Goal: Task Accomplishment & Management: Use online tool/utility

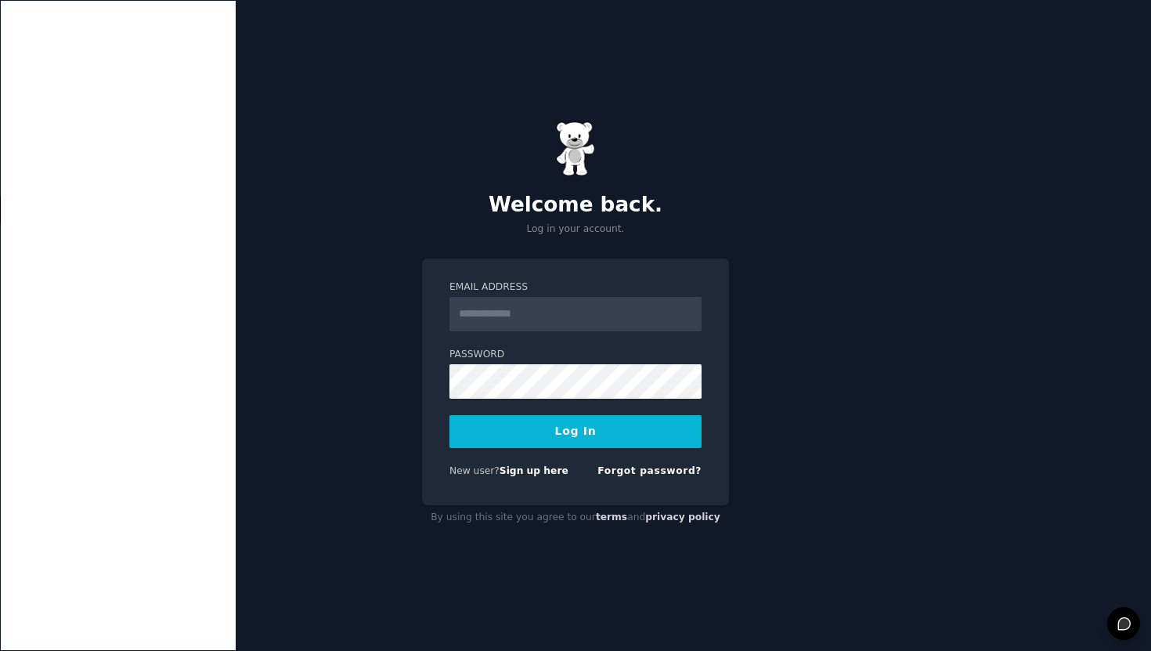
click at [525, 312] on input "Email Address" at bounding box center [576, 314] width 252 height 34
click at [545, 473] on link "Sign up here" at bounding box center [534, 470] width 69 height 11
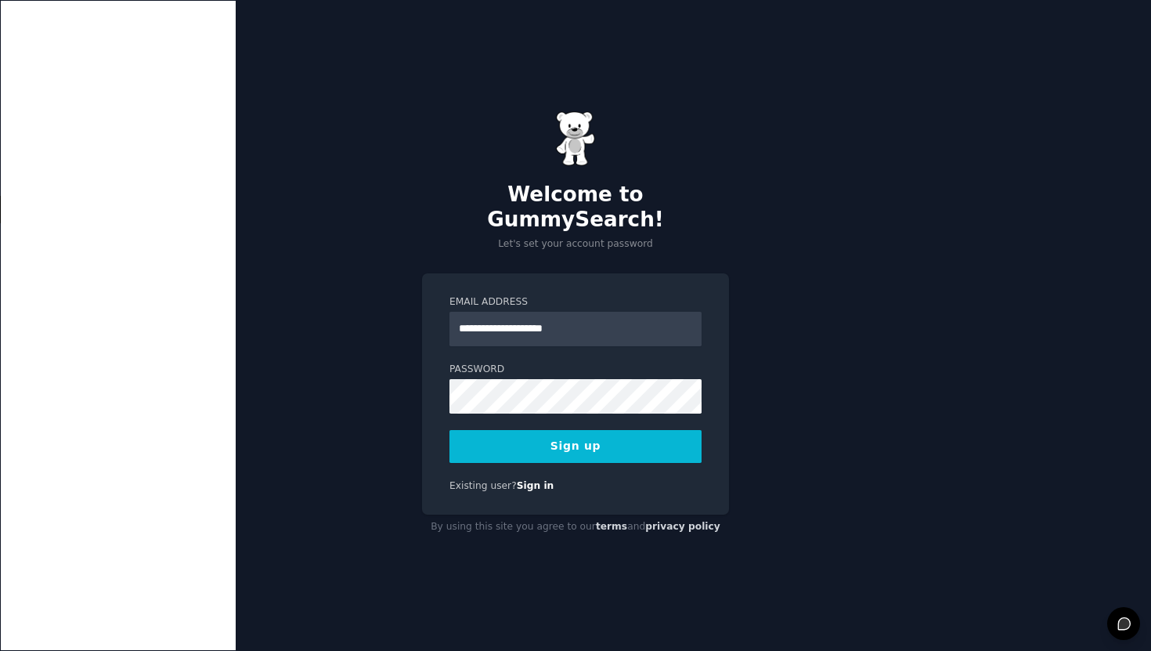
type input "**********"
click at [614, 440] on button "Sign up" at bounding box center [576, 446] width 252 height 33
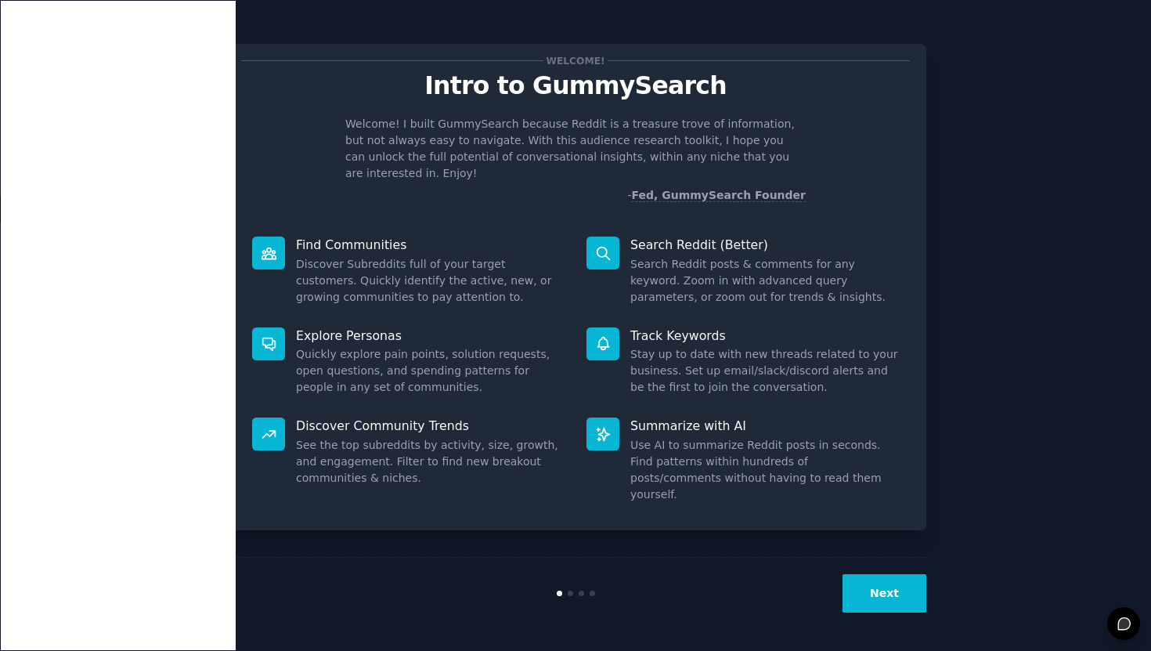
click at [966, 282] on div "Welcome! Intro to GummySearch Welcome! I built GummySearch because Reddit is a …" at bounding box center [576, 325] width 1108 height 607
click at [912, 591] on button "Next" at bounding box center [885, 593] width 84 height 38
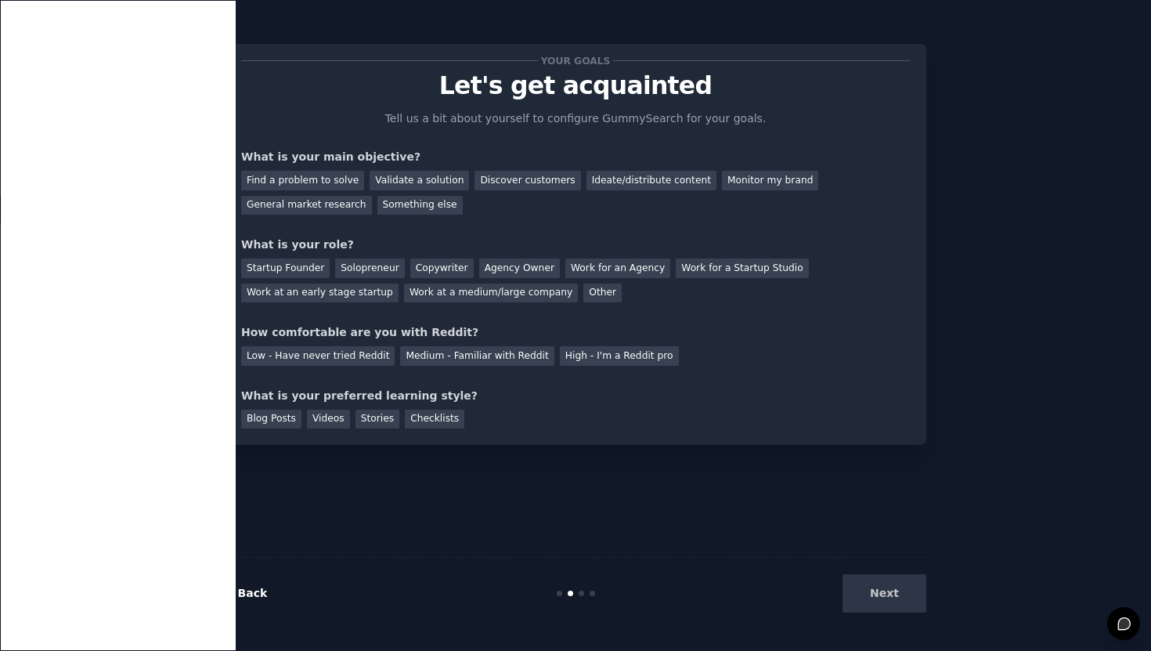
click at [244, 587] on link "← Back" at bounding box center [246, 593] width 42 height 13
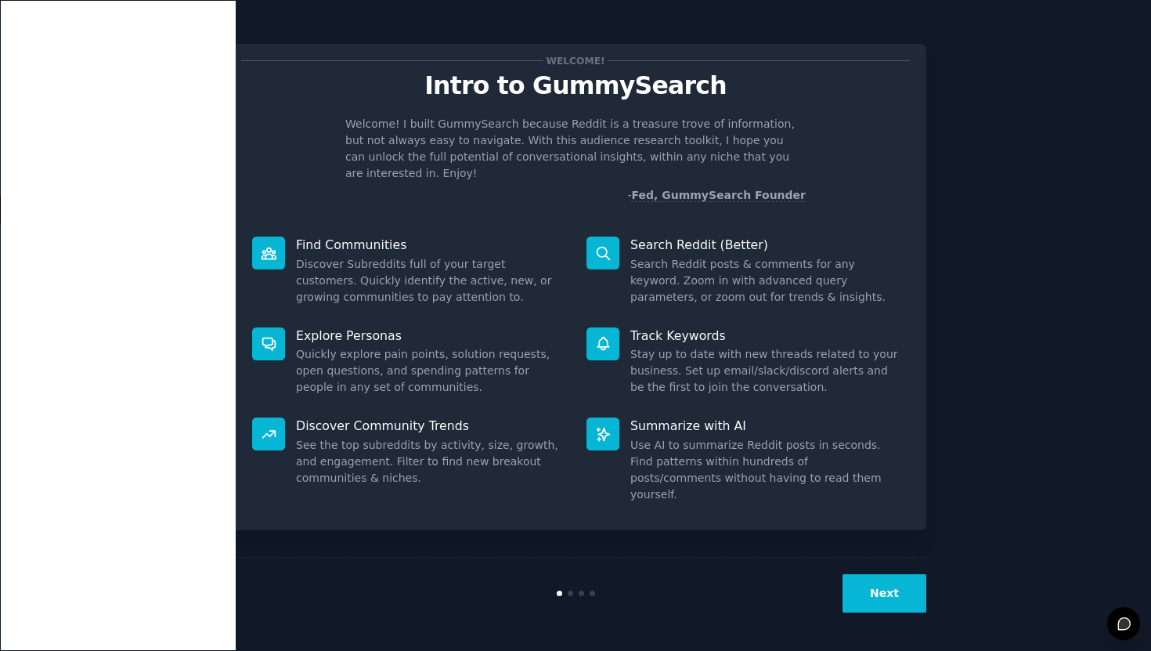
click at [886, 598] on button "Next" at bounding box center [885, 593] width 84 height 38
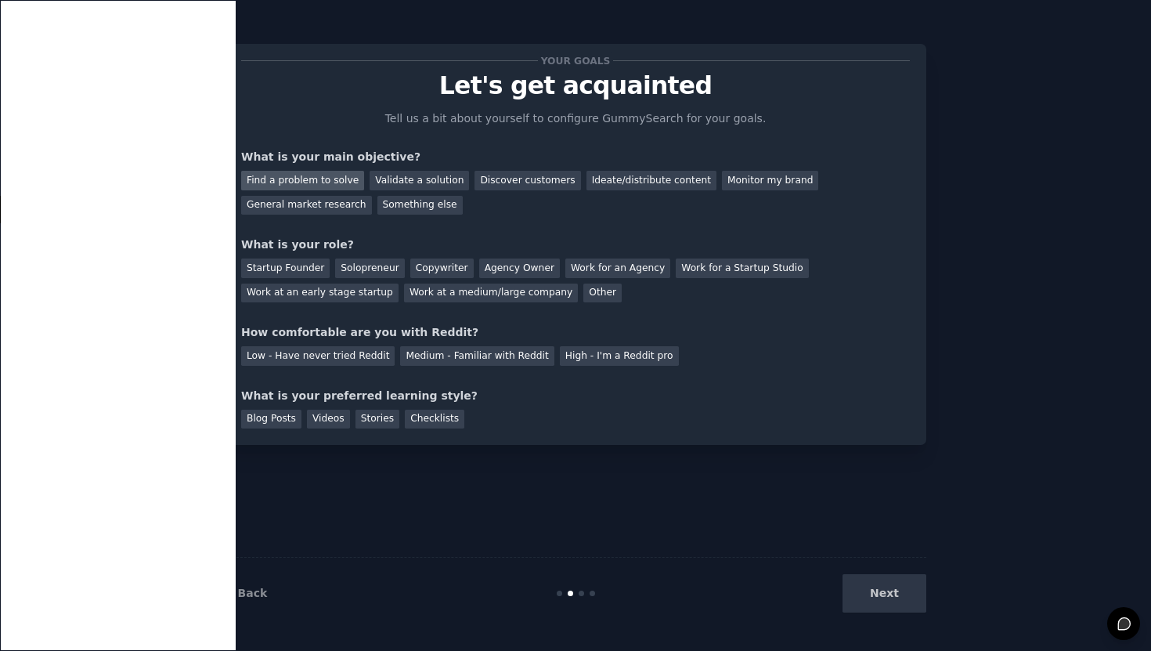
click at [325, 177] on div "Find a problem to solve" at bounding box center [302, 181] width 123 height 20
click at [381, 177] on div "Validate a solution" at bounding box center [419, 181] width 99 height 20
click at [318, 180] on div "Find a problem to solve" at bounding box center [302, 181] width 123 height 20
click at [364, 264] on div "Solopreneur" at bounding box center [369, 268] width 69 height 20
click at [487, 361] on div "Medium - Familiar with Reddit" at bounding box center [477, 356] width 154 height 20
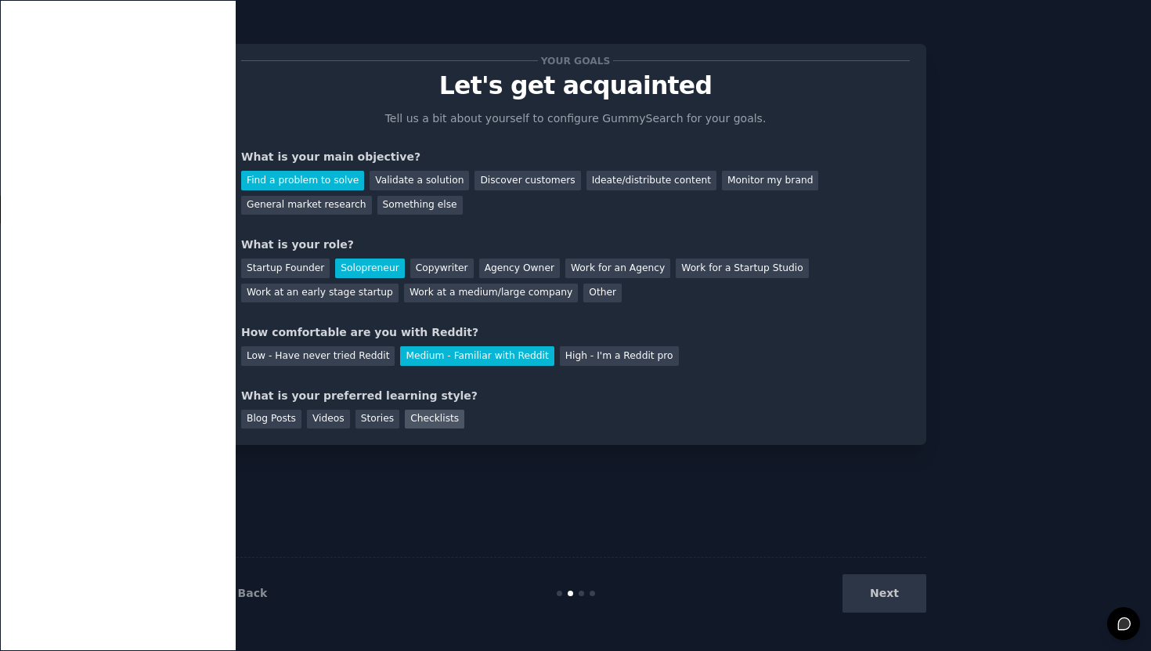
click at [429, 416] on div "Checklists" at bounding box center [435, 420] width 60 height 20
click at [889, 593] on button "Next" at bounding box center [885, 593] width 84 height 38
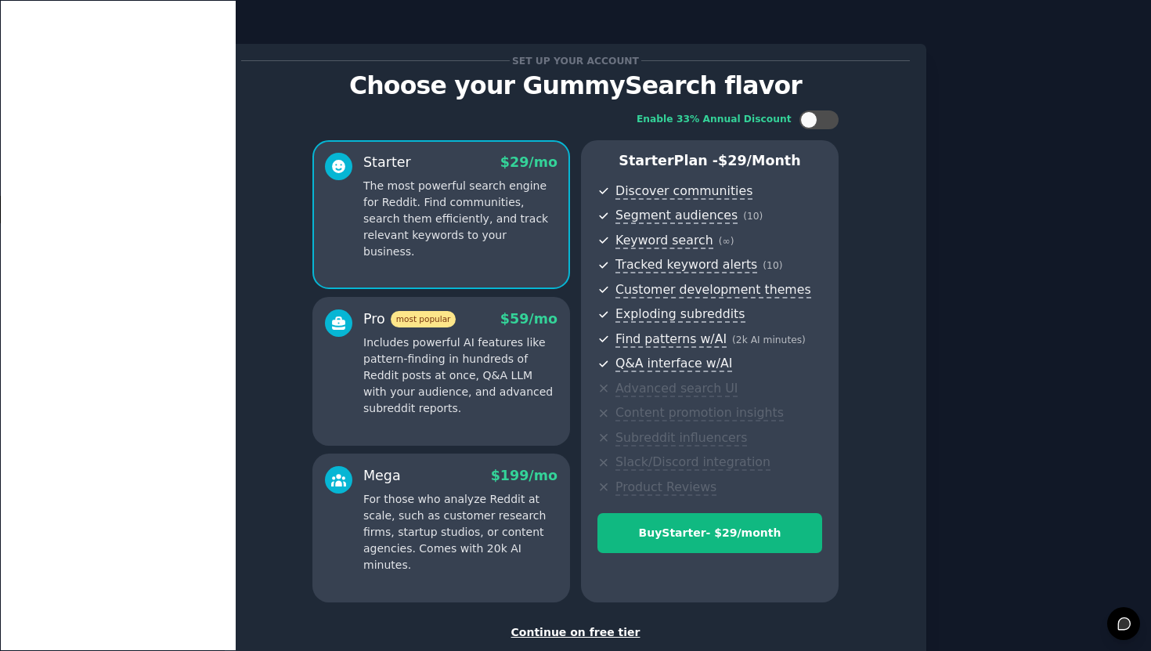
click at [610, 634] on div "Continue on free tier" at bounding box center [575, 632] width 669 height 16
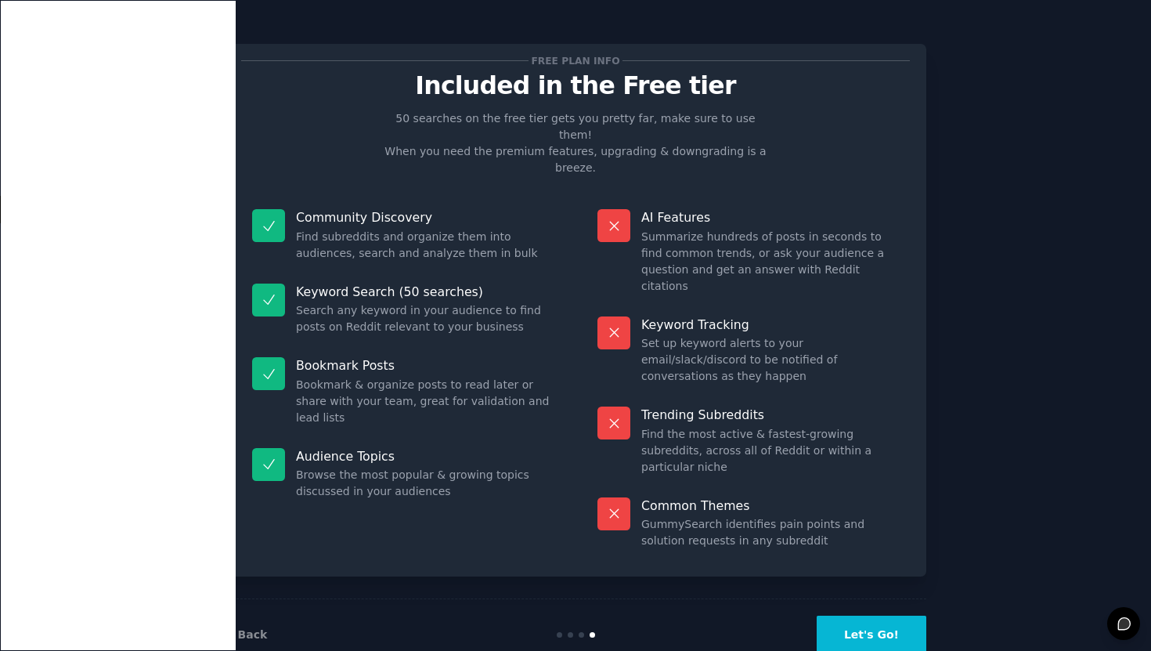
click at [857, 616] on button "Let's Go!" at bounding box center [872, 635] width 110 height 38
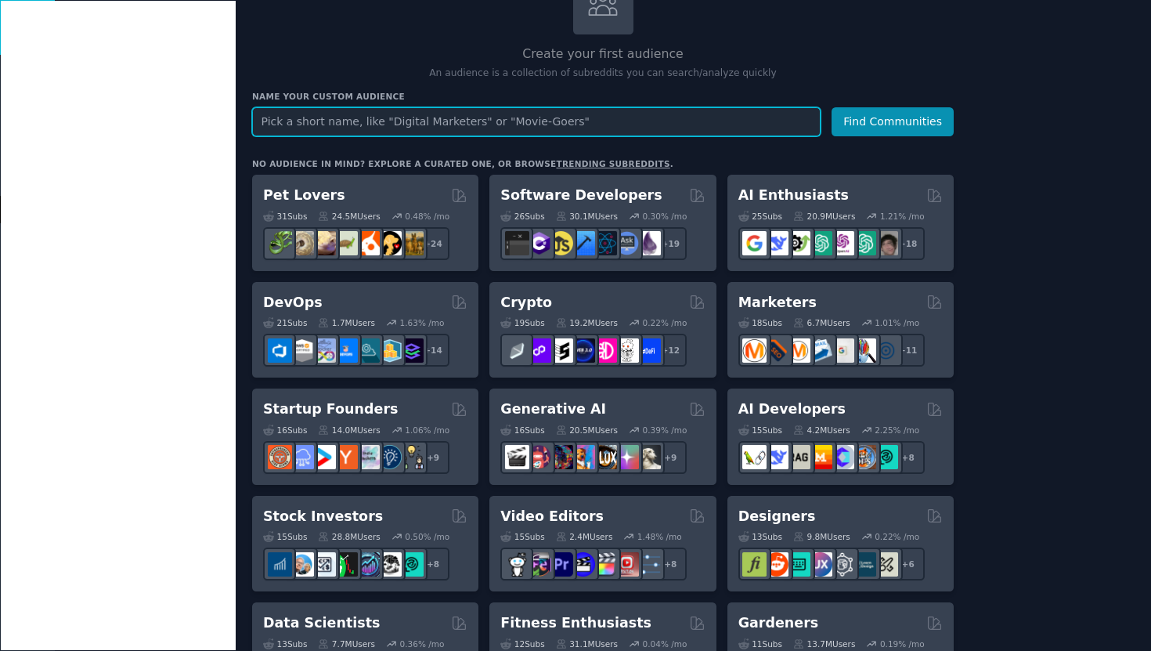
scroll to position [127, 0]
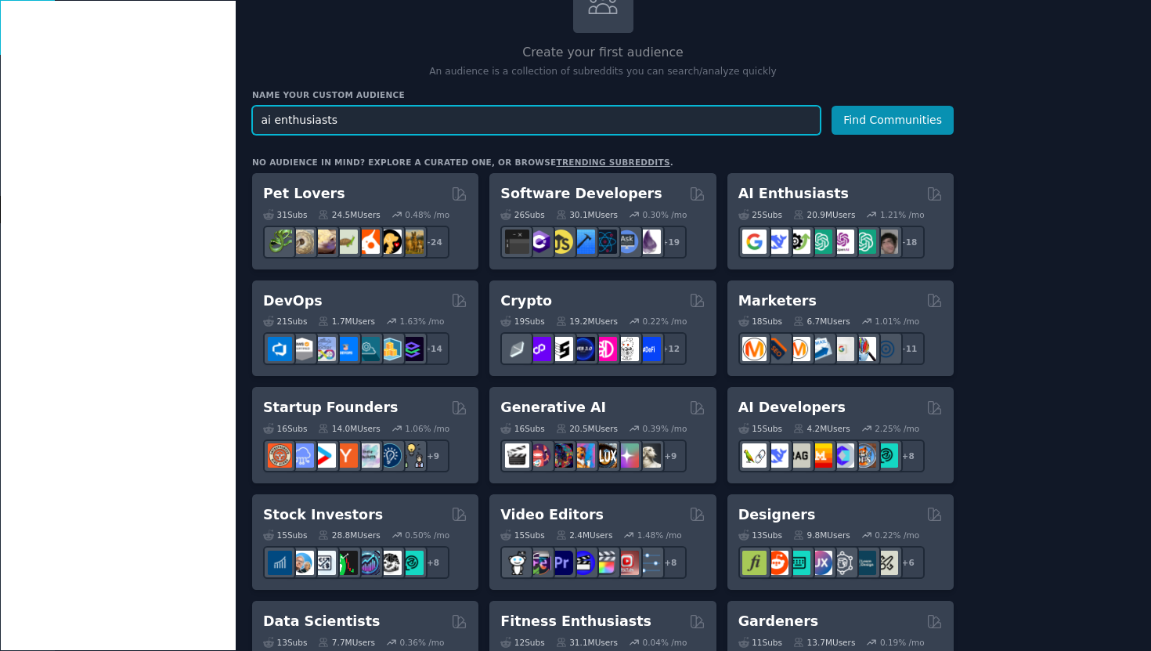
click at [358, 121] on input "ai enthusiasts" at bounding box center [536, 120] width 569 height 29
type input "ai enthusiasts"
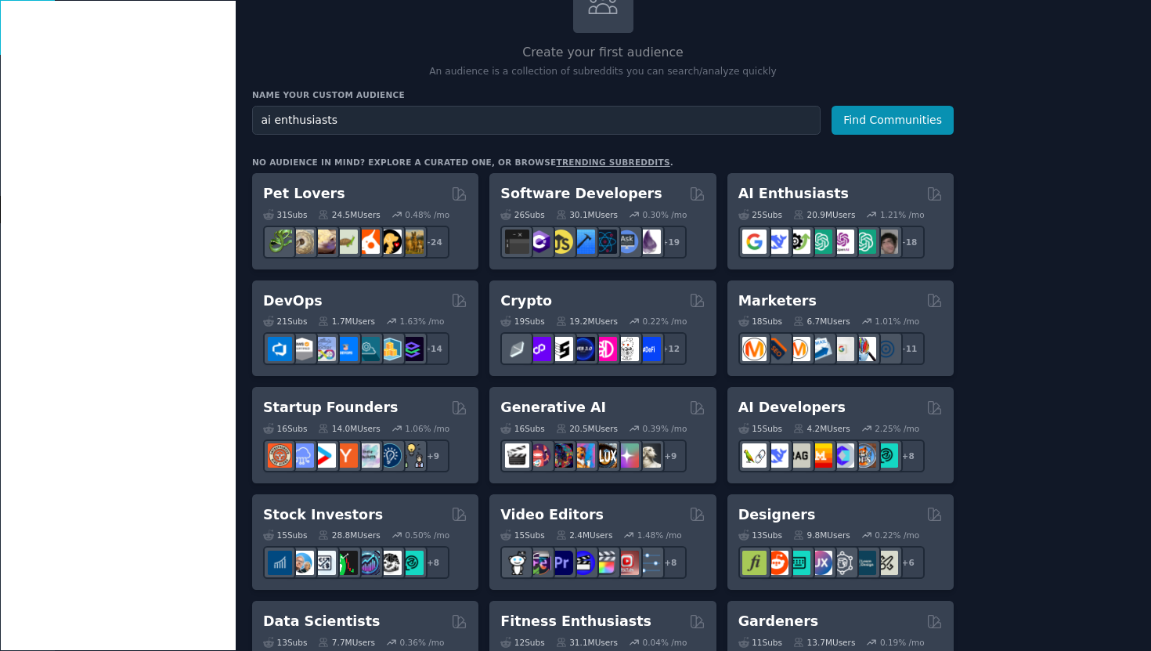
drag, startPoint x: 204, startPoint y: 103, endPoint x: 175, endPoint y: 101, distance: 29.0
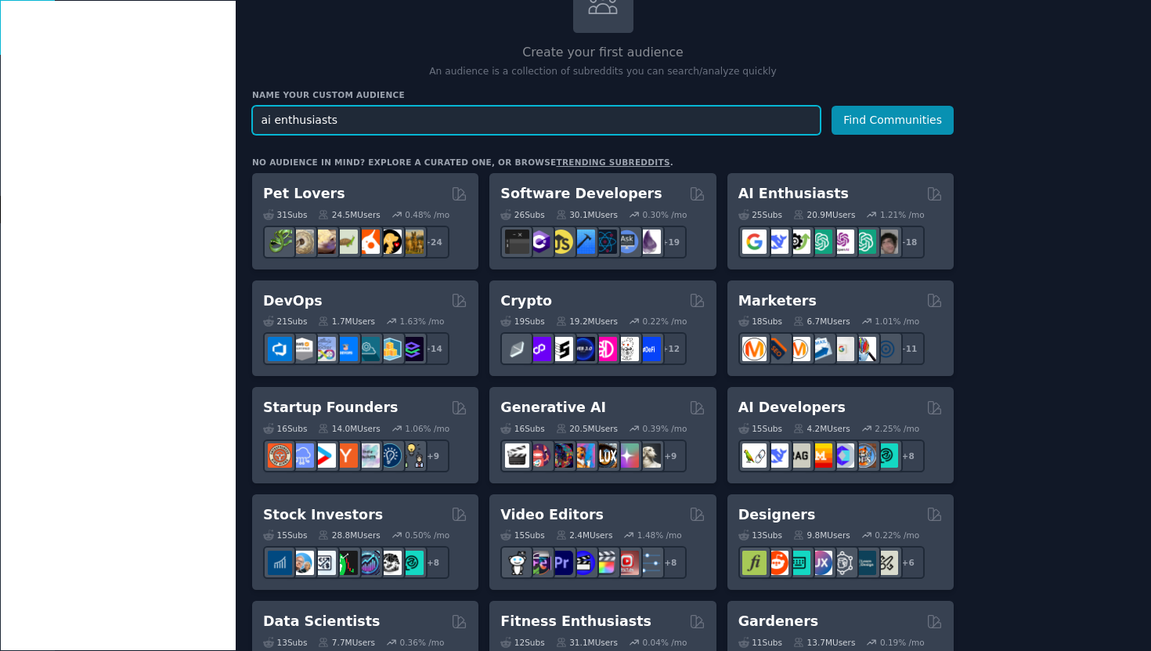
drag, startPoint x: 341, startPoint y: 117, endPoint x: 216, endPoint y: 117, distance: 125.3
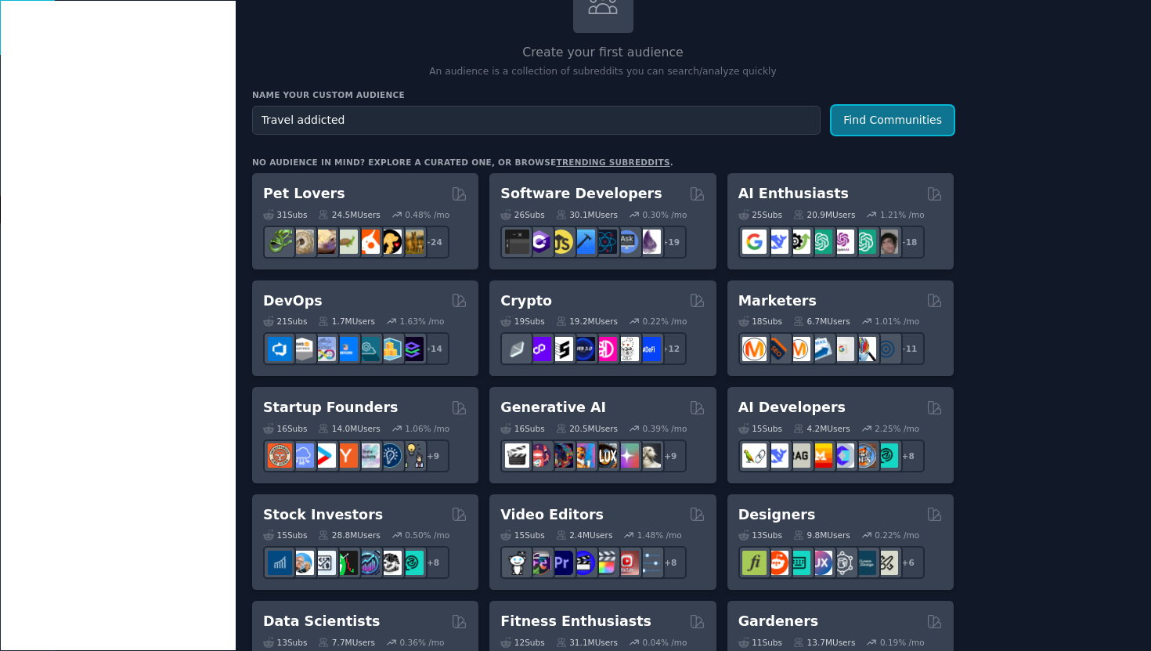
click at [879, 119] on button "Find Communities" at bounding box center [893, 120] width 122 height 29
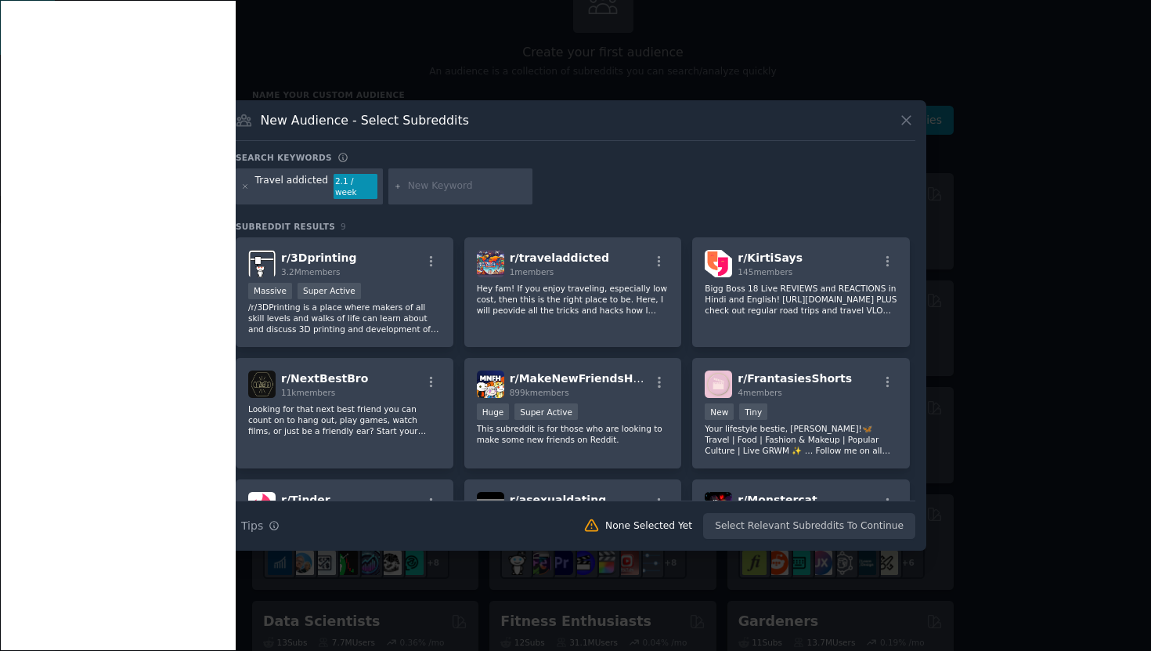
click at [901, 125] on icon at bounding box center [906, 120] width 16 height 16
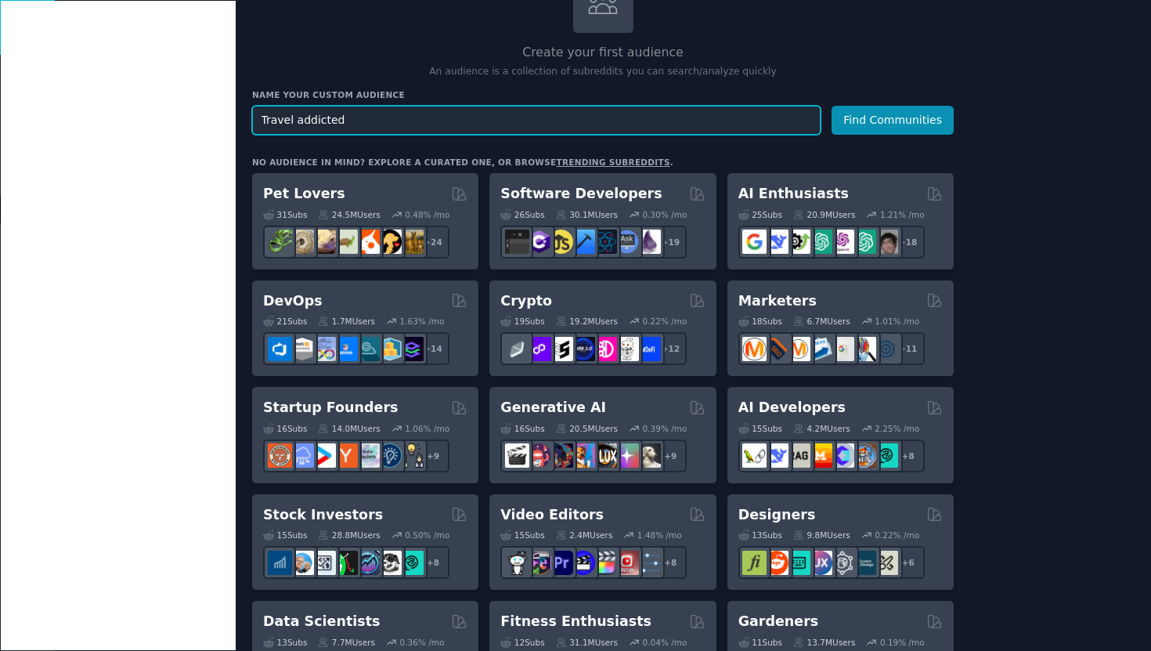
click at [446, 111] on input "Travel addicted" at bounding box center [536, 120] width 569 height 29
type input "Travel"
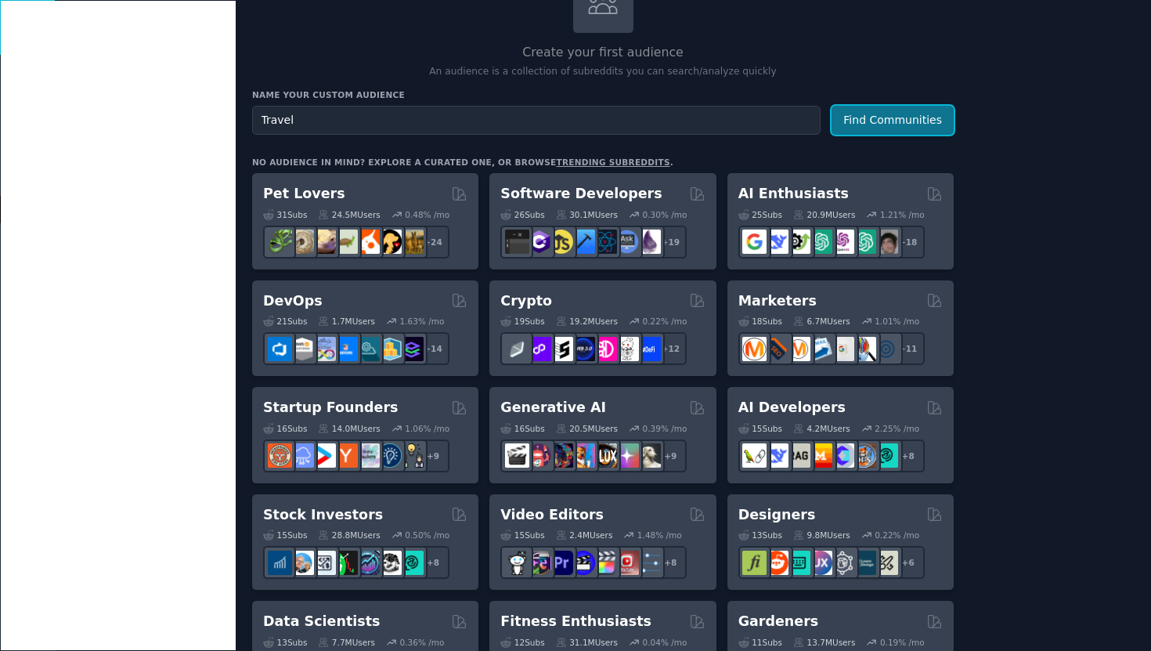
click at [872, 121] on button "Find Communities" at bounding box center [893, 120] width 122 height 29
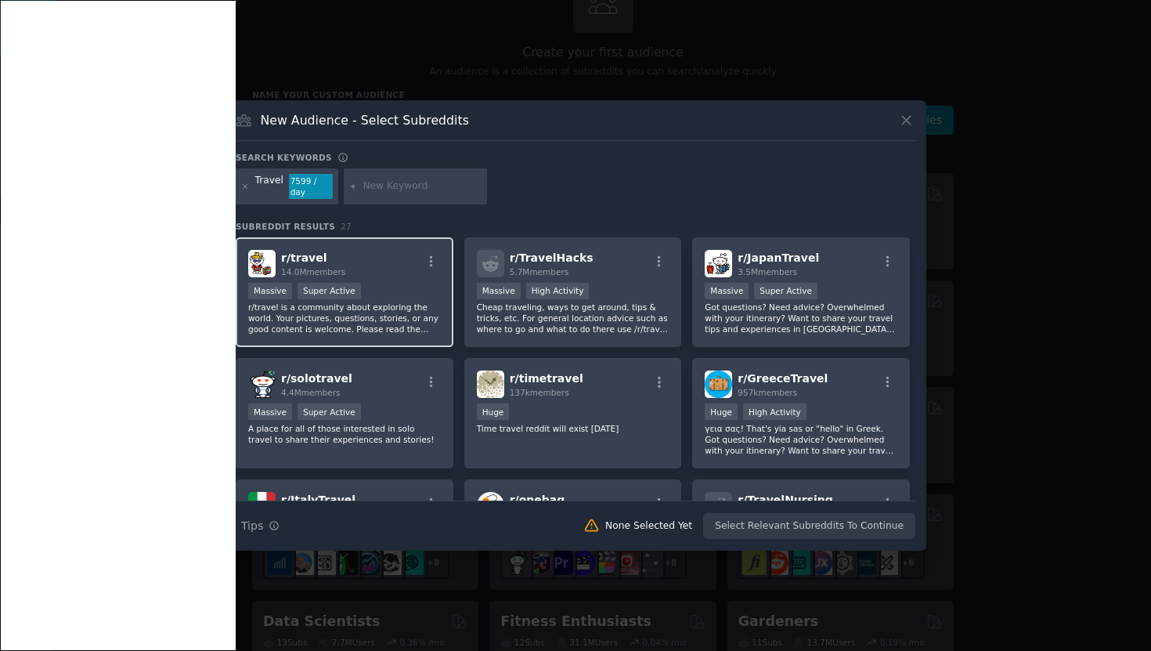
click at [407, 262] on div "r/ travel 14.0M members" at bounding box center [344, 263] width 193 height 27
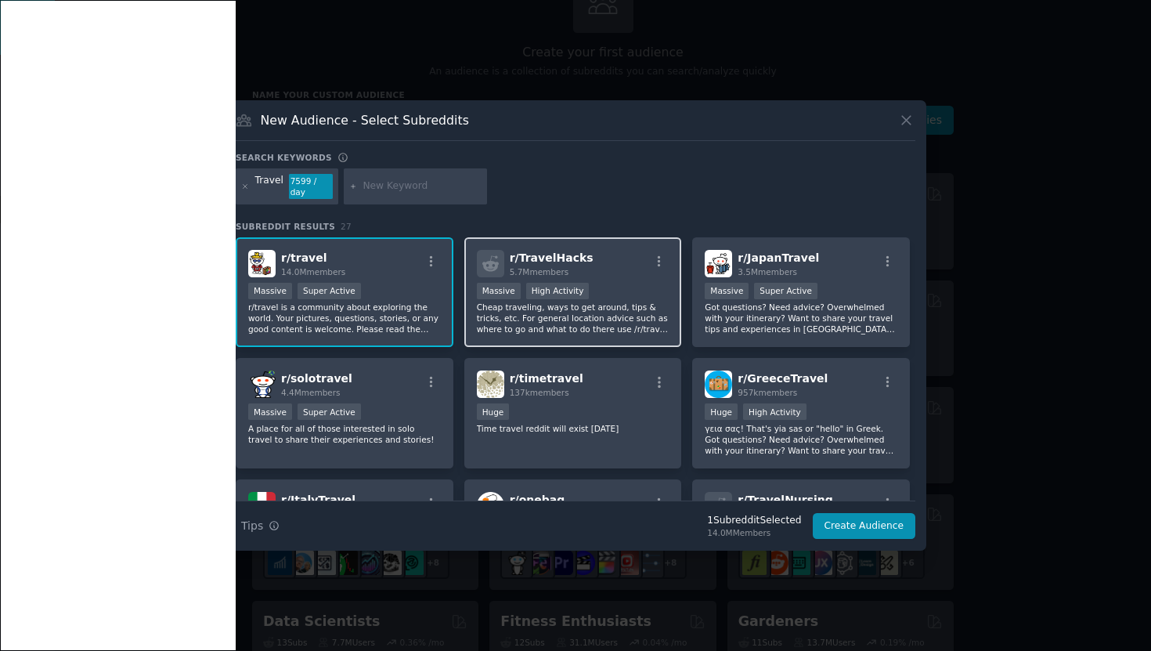
click at [631, 266] on div "r/ TravelHacks 5.7M members" at bounding box center [573, 263] width 193 height 27
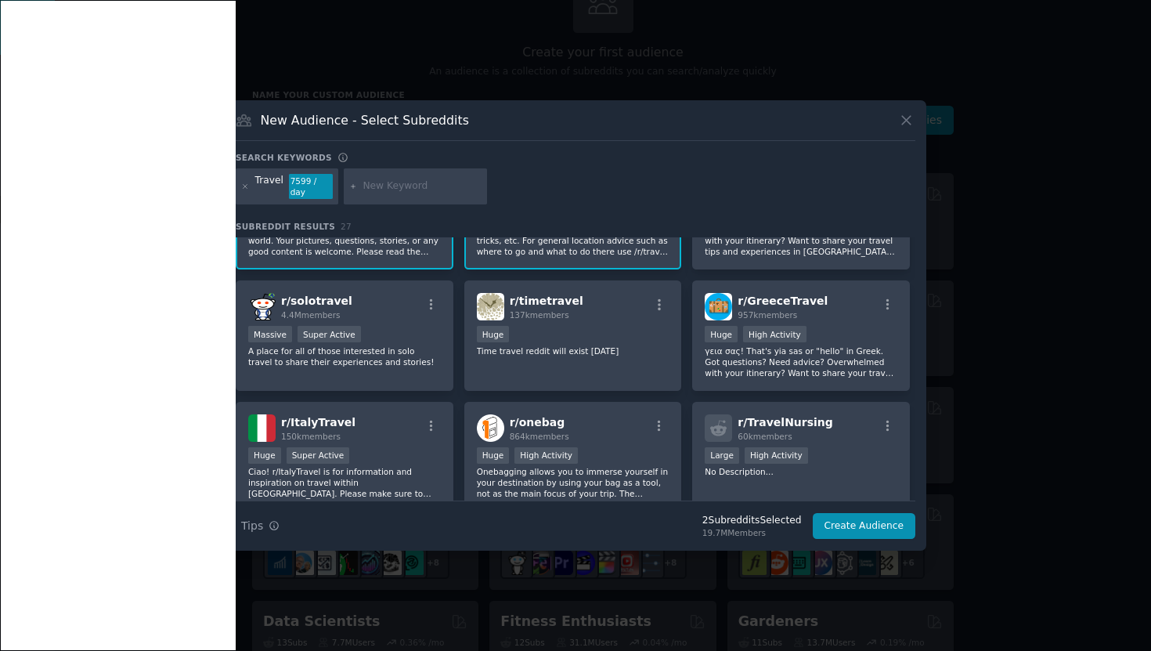
scroll to position [81, 0]
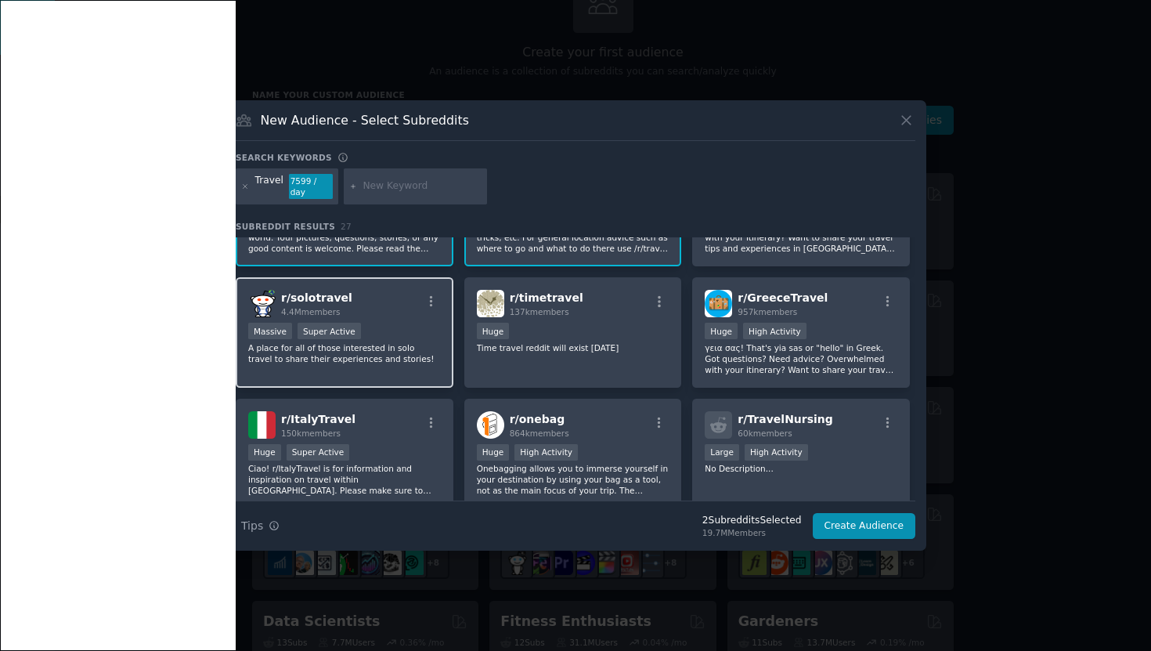
click at [383, 302] on div "r/ solotravel 4.4M members" at bounding box center [344, 303] width 193 height 27
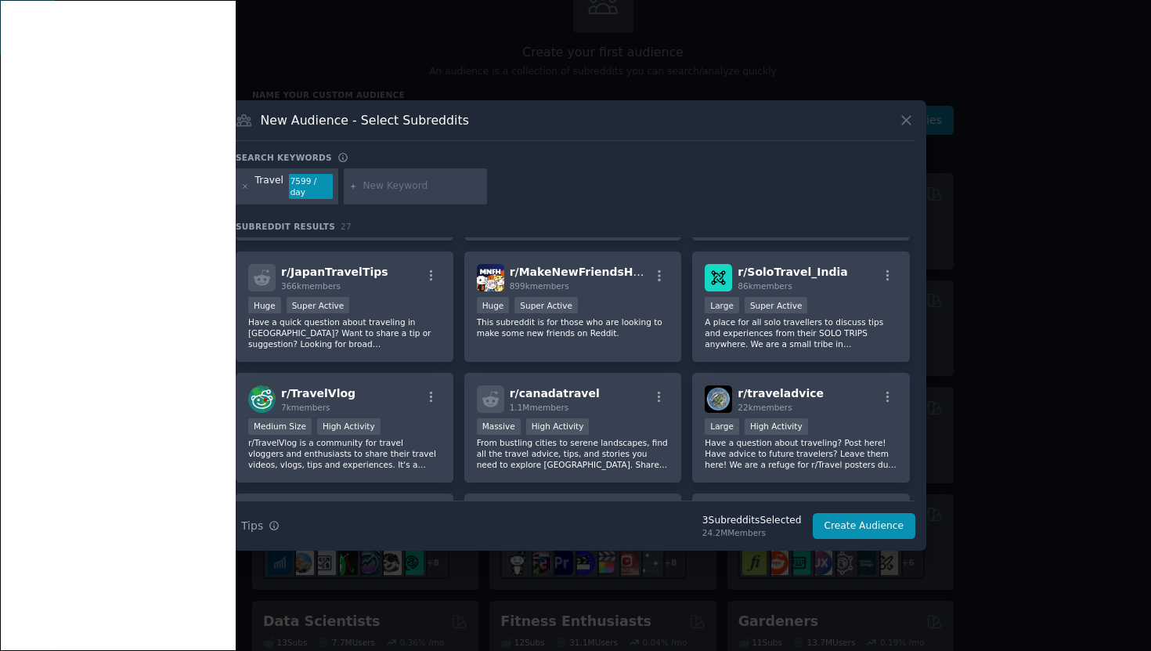
scroll to position [354, 0]
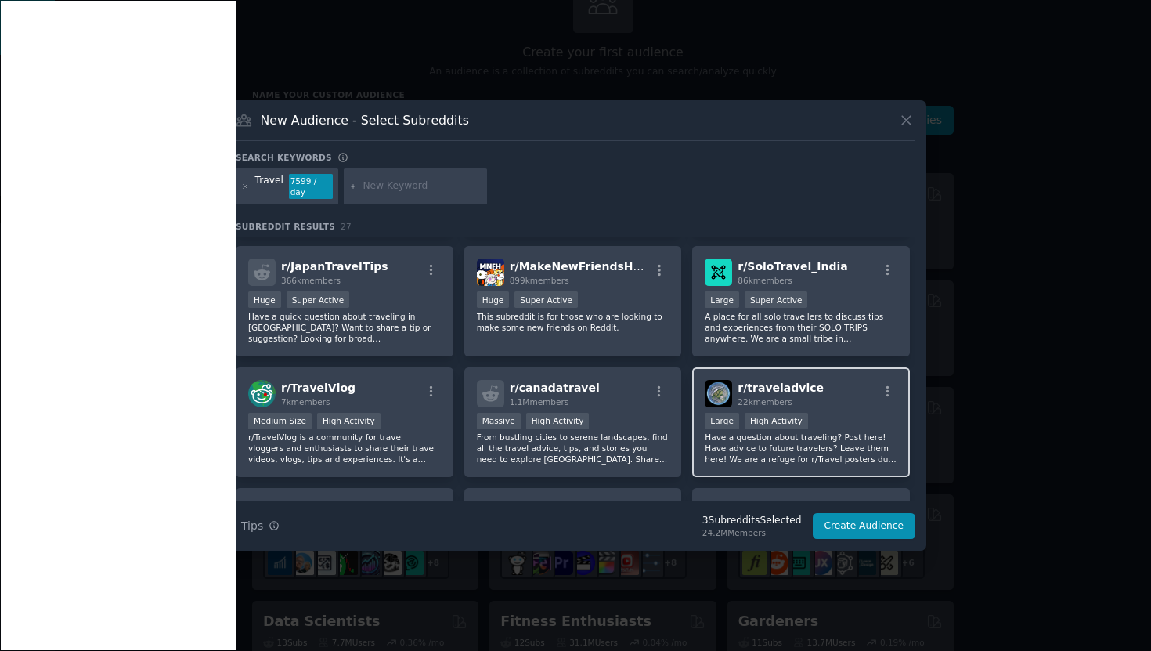
click at [853, 395] on div "r/ traveladvice 22k members" at bounding box center [801, 393] width 193 height 27
click at [872, 530] on button "Create Audience" at bounding box center [864, 526] width 103 height 27
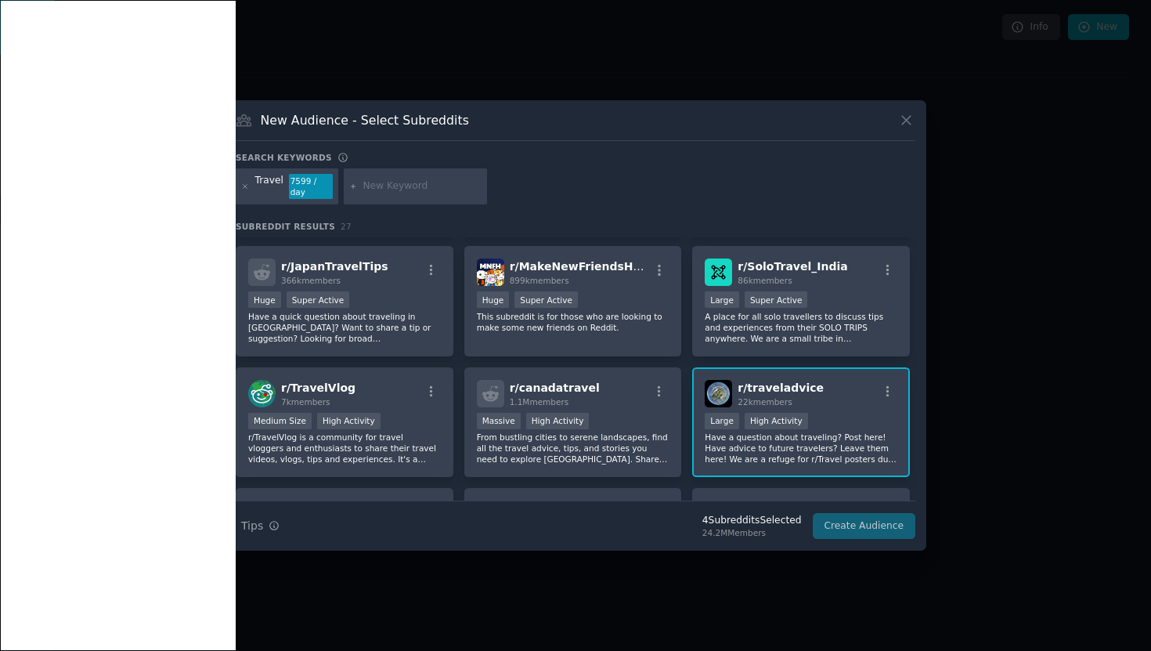
scroll to position [0, 0]
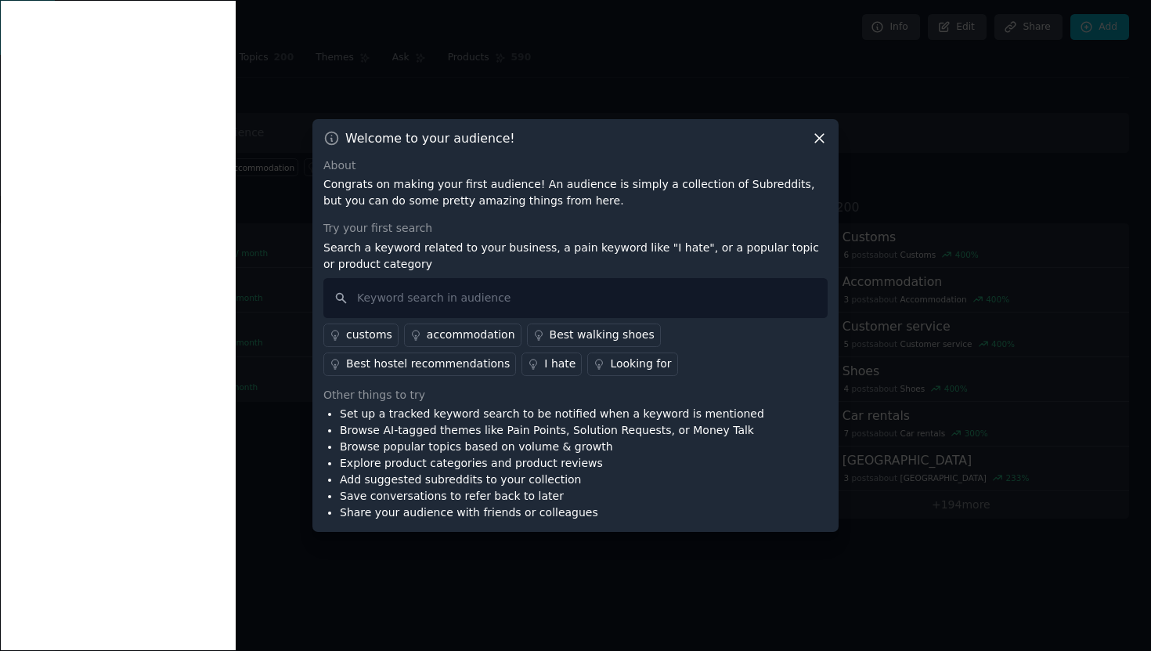
click at [681, 288] on input "text" at bounding box center [575, 298] width 504 height 40
type input "pain,"
click at [621, 363] on div "Looking for" at bounding box center [640, 364] width 61 height 16
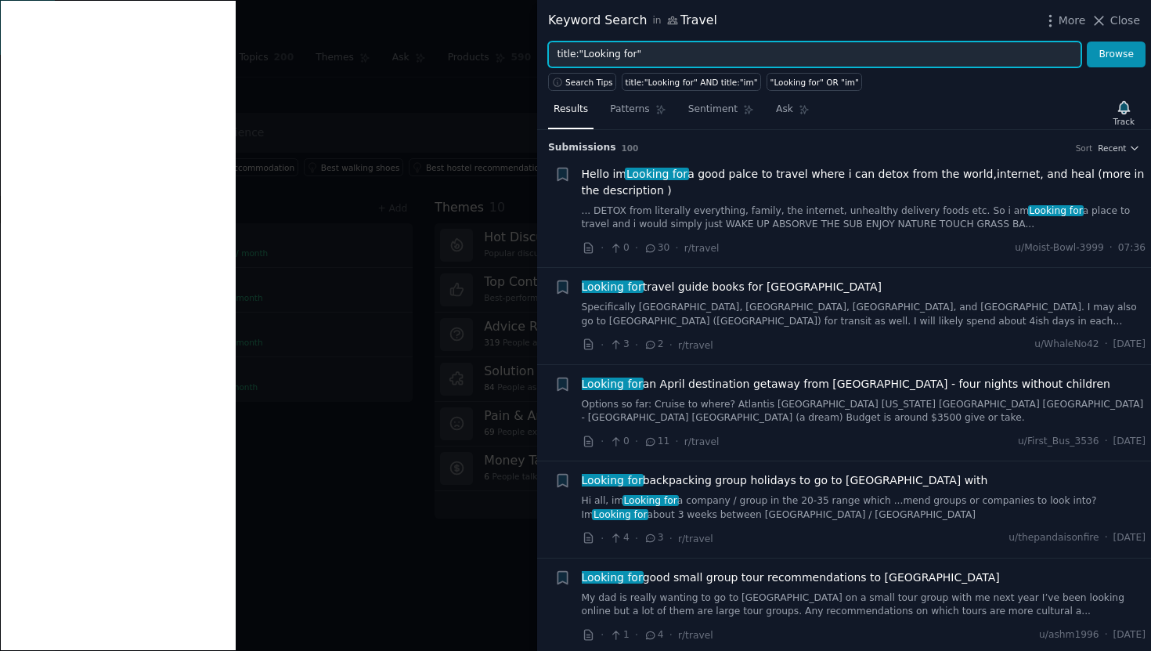
drag, startPoint x: 634, startPoint y: 55, endPoint x: 581, endPoint y: 57, distance: 53.3
click at [581, 57] on input "title:"Looking for"" at bounding box center [814, 55] width 533 height 27
type input "title:"itinerary""
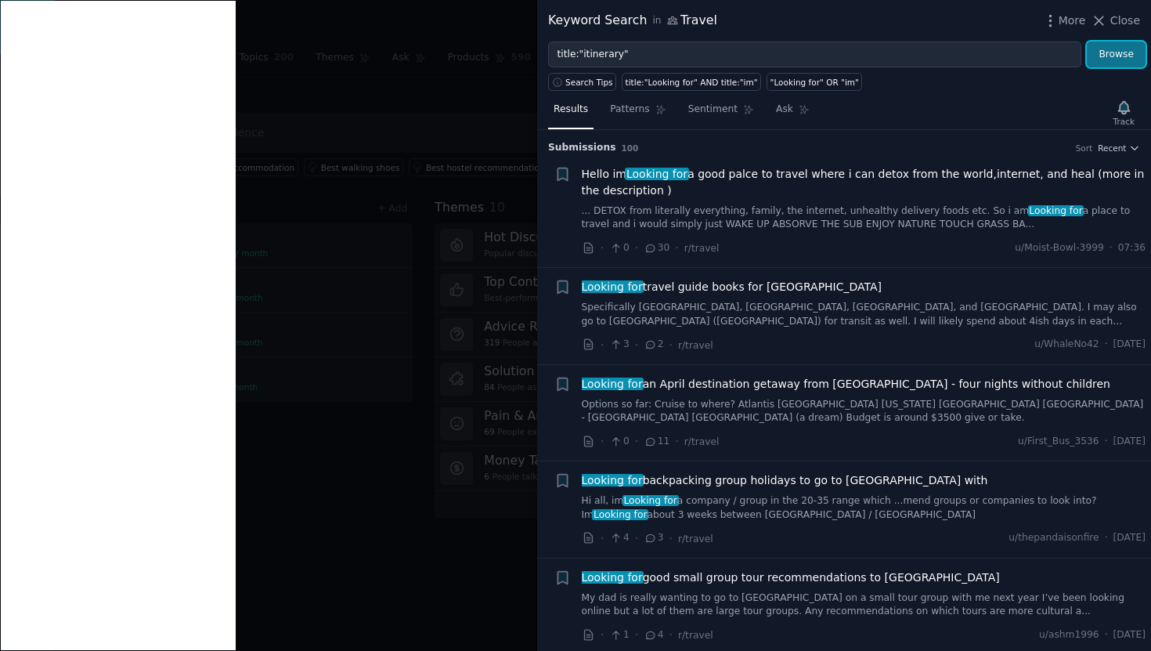
click at [1111, 60] on button "Browse" at bounding box center [1116, 55] width 59 height 27
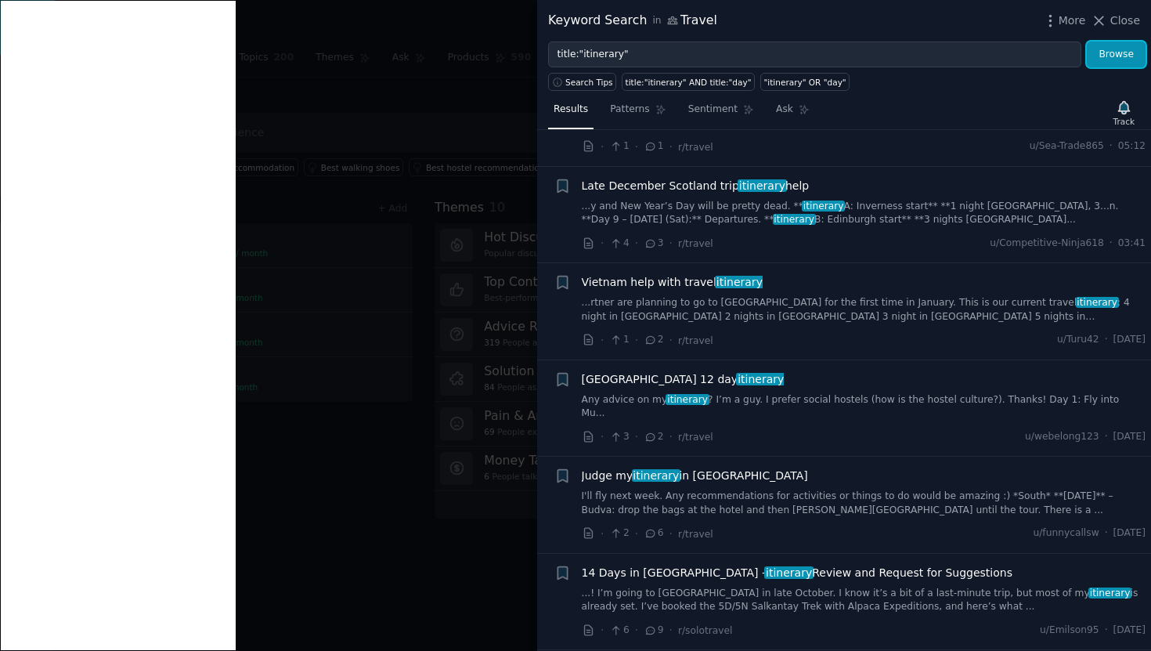
scroll to position [200, 0]
click at [644, 113] on span "Patterns" at bounding box center [629, 110] width 39 height 14
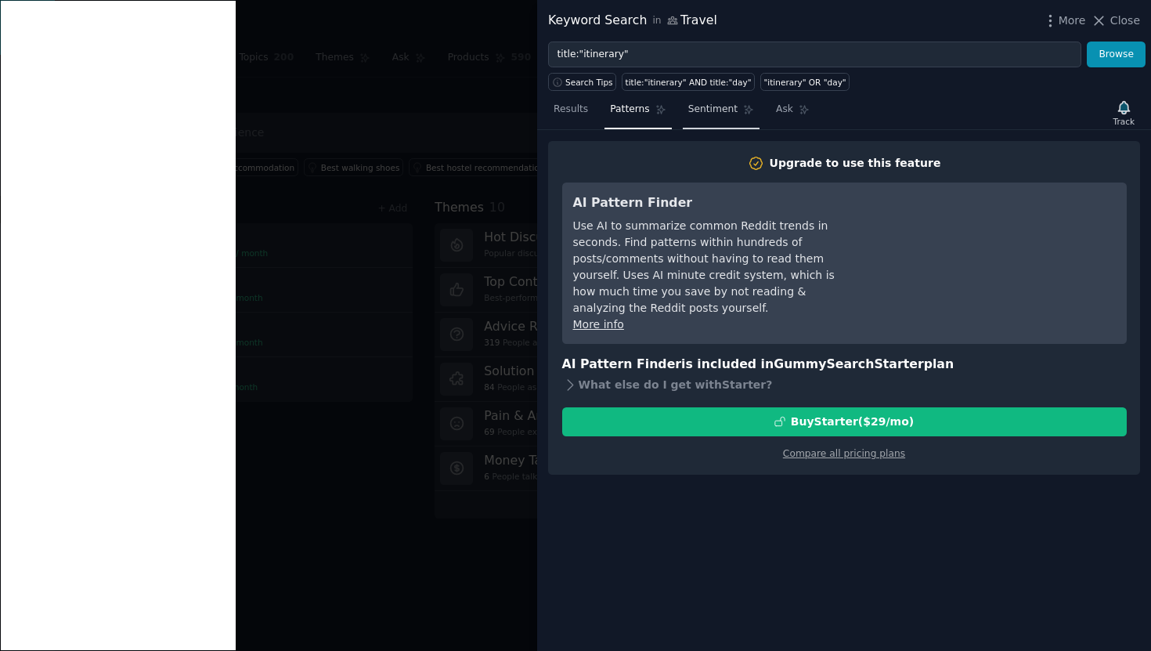
click at [706, 117] on link "Sentiment" at bounding box center [721, 113] width 77 height 32
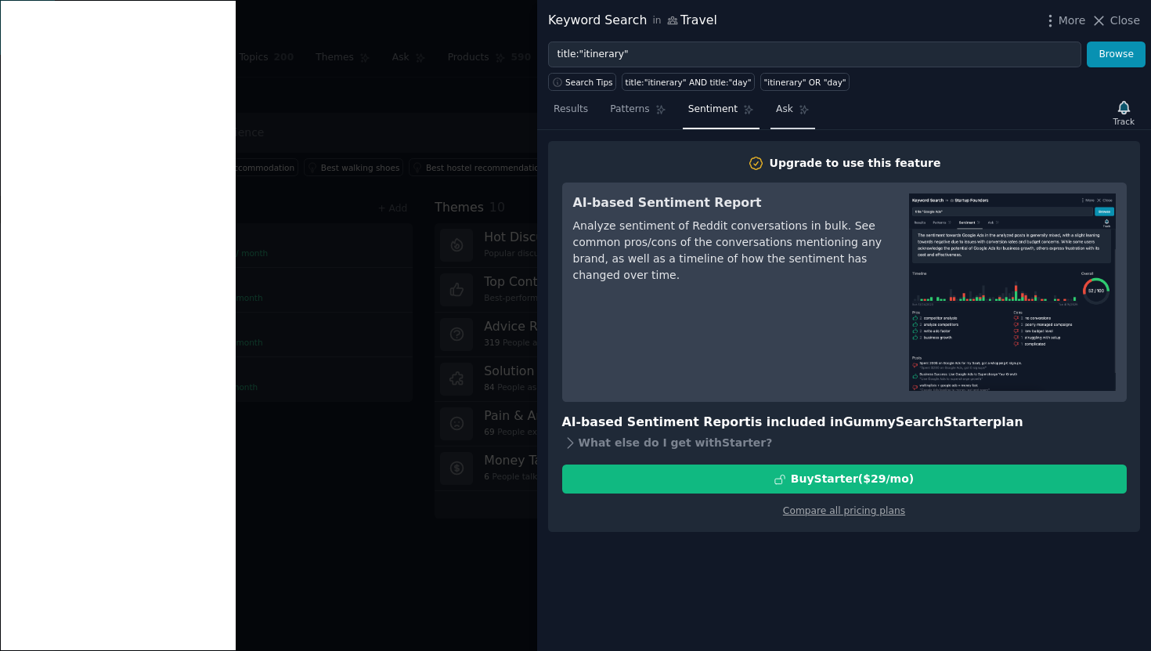
click at [788, 125] on link "Ask" at bounding box center [793, 113] width 45 height 32
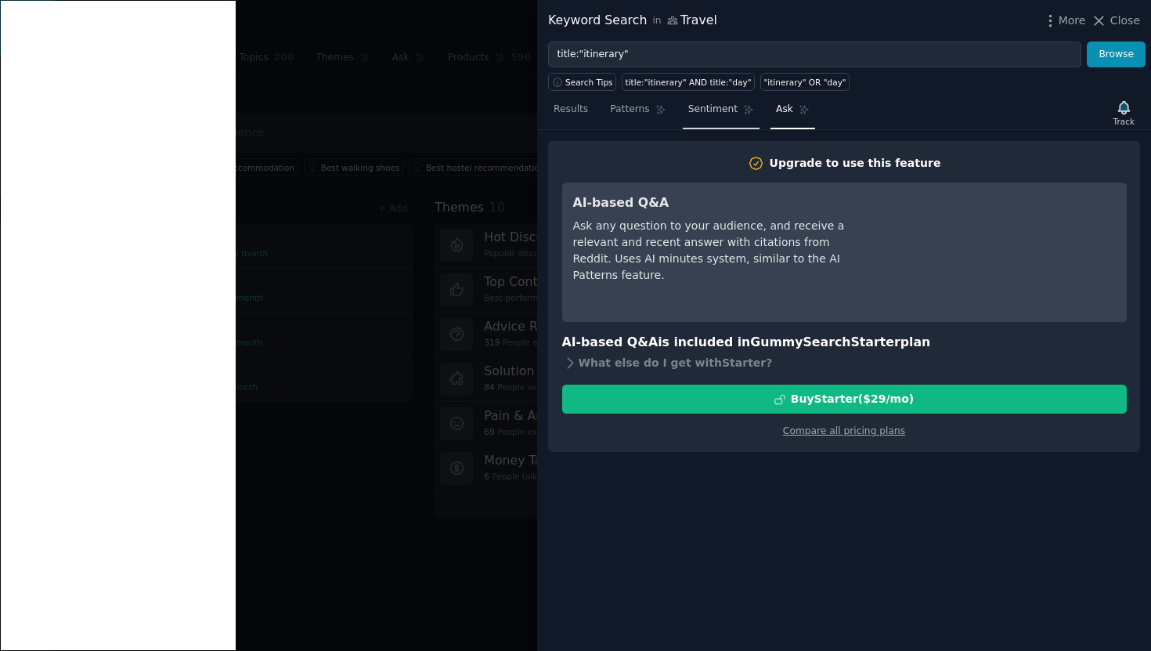
click at [733, 118] on link "Sentiment" at bounding box center [721, 113] width 77 height 32
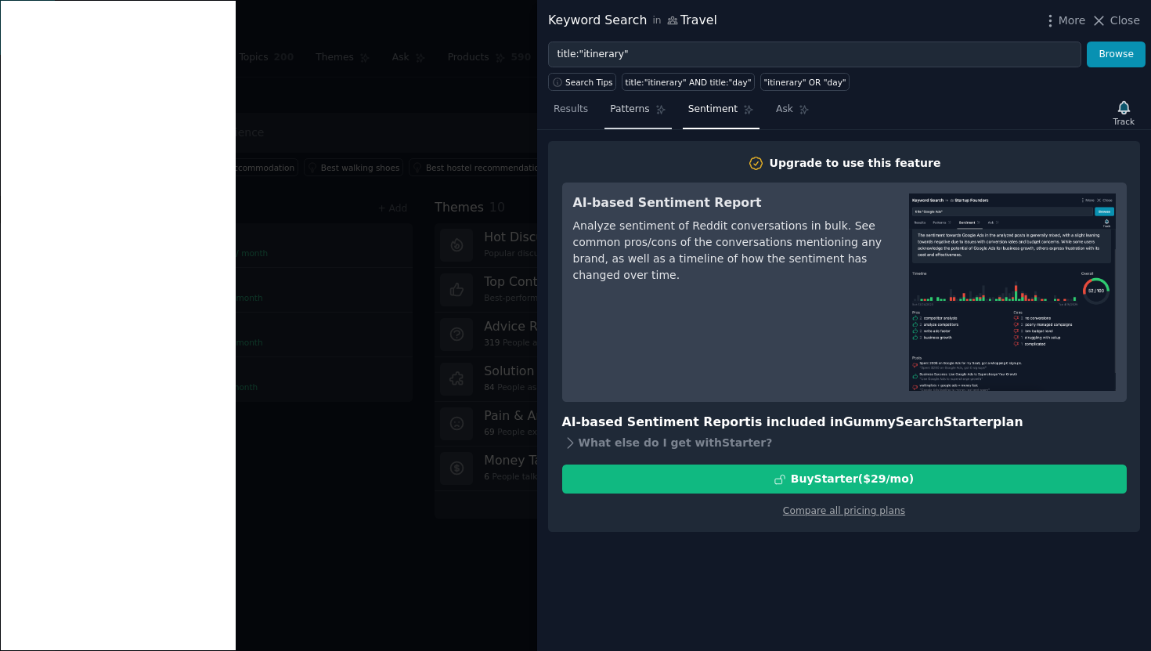
click at [638, 115] on span "Patterns" at bounding box center [629, 110] width 39 height 14
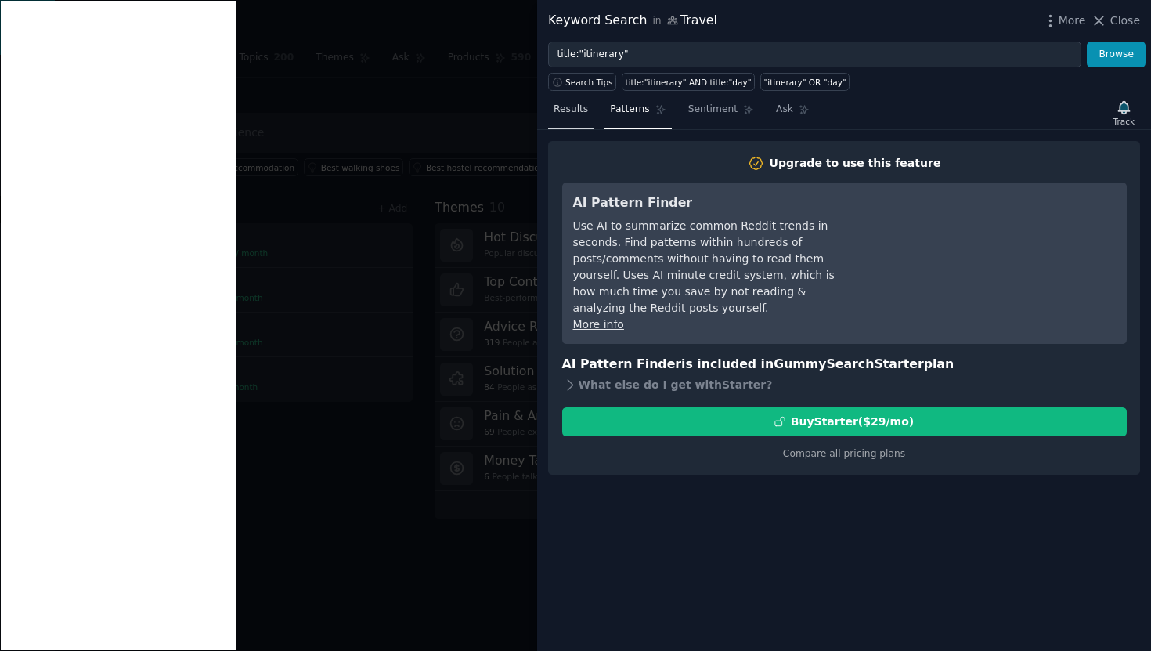
click at [585, 113] on span "Results" at bounding box center [571, 110] width 34 height 14
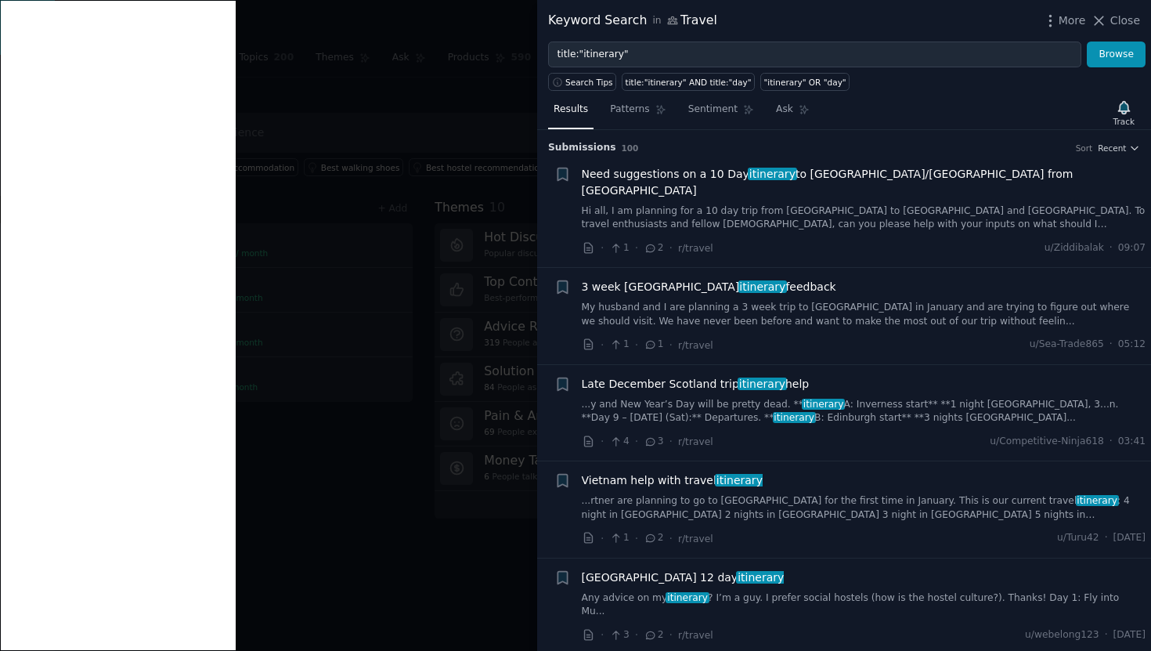
click at [497, 31] on div at bounding box center [575, 325] width 1151 height 651
